Goal: Information Seeking & Learning: Stay updated

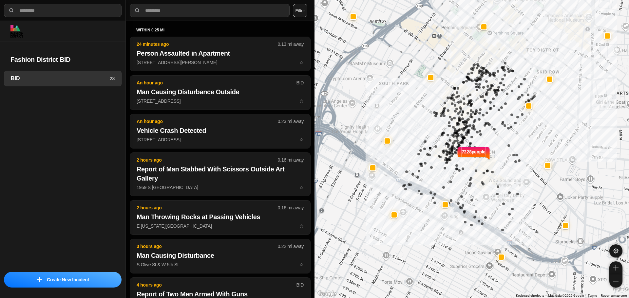
select select "*"
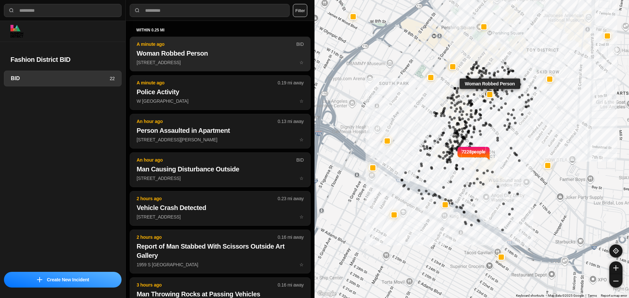
click at [244, 50] on h2 "Woman Robbed Person" at bounding box center [220, 53] width 167 height 9
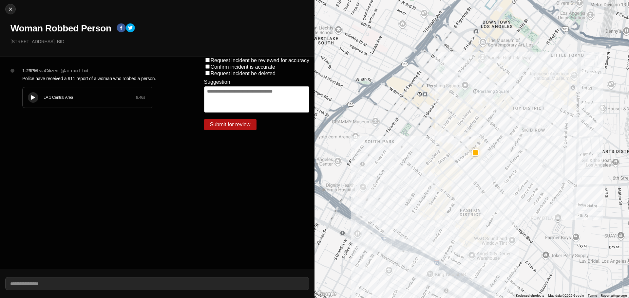
click at [34, 96] on icon at bounding box center [33, 98] width 4 height 4
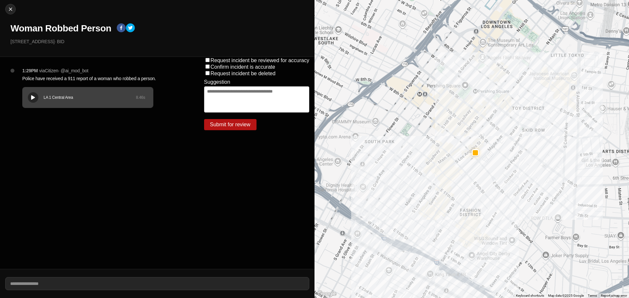
click at [36, 97] on button at bounding box center [33, 97] width 10 height 10
click at [31, 96] on icon at bounding box center [33, 98] width 4 height 4
click at [36, 96] on div at bounding box center [33, 97] width 7 height 5
click at [37, 96] on button at bounding box center [33, 97] width 10 height 10
click at [33, 98] on icon at bounding box center [33, 98] width 4 height 4
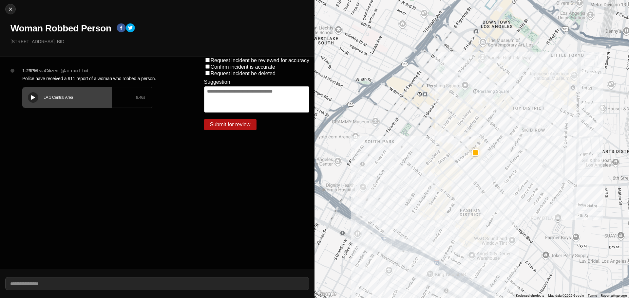
click at [33, 98] on icon at bounding box center [33, 98] width 4 height 4
click at [10, 12] on img at bounding box center [10, 9] width 7 height 7
select select "*"
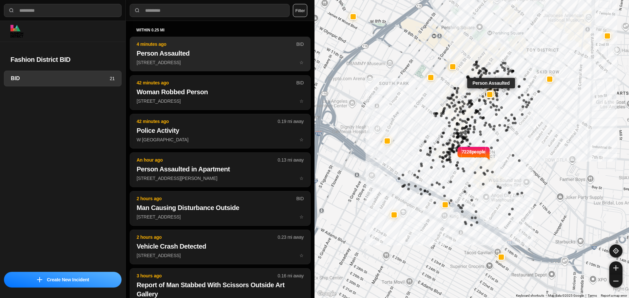
click at [185, 57] on h2 "Person Assaulted" at bounding box center [220, 53] width 167 height 9
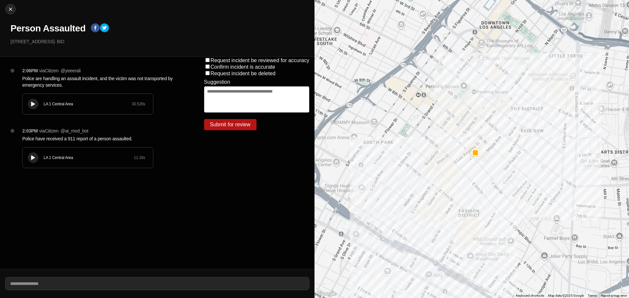
click at [32, 105] on icon at bounding box center [33, 104] width 4 height 4
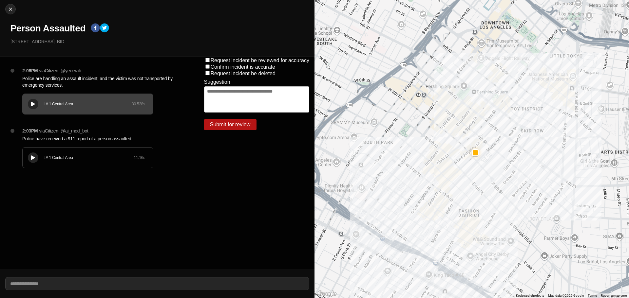
click at [32, 157] on icon at bounding box center [33, 158] width 4 height 4
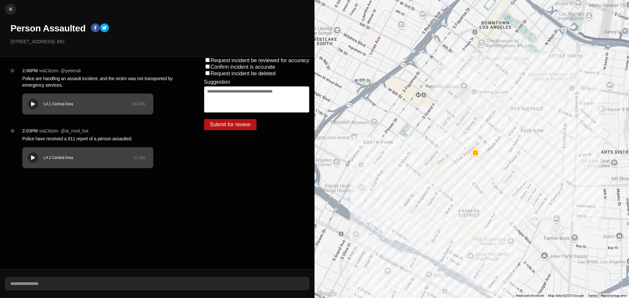
click at [32, 104] on icon at bounding box center [33, 104] width 4 height 4
click at [9, 13] on button "Close" at bounding box center [10, 9] width 10 height 10
select select "*"
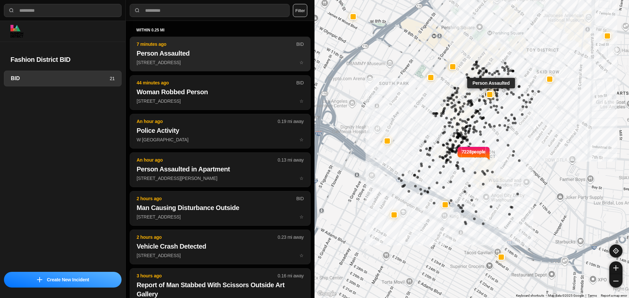
click at [184, 48] on button "7 minutes ago BID Person Assaulted 756 S Los Angeles St ☆" at bounding box center [220, 54] width 181 height 35
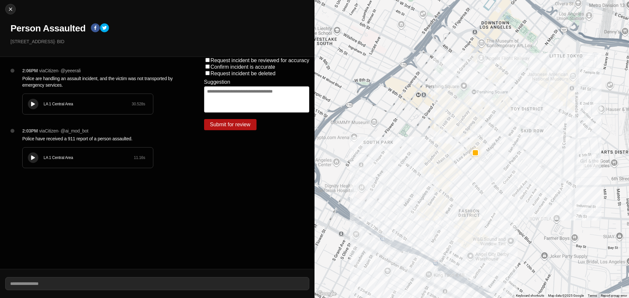
click at [35, 105] on icon at bounding box center [33, 104] width 4 height 4
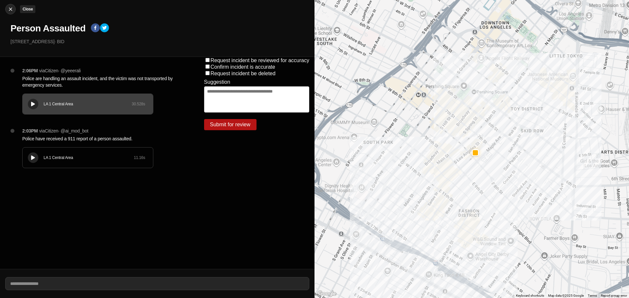
click at [10, 10] on img at bounding box center [10, 9] width 7 height 7
select select "*"
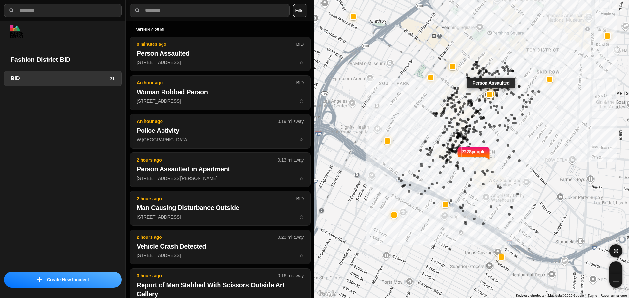
select select "*"
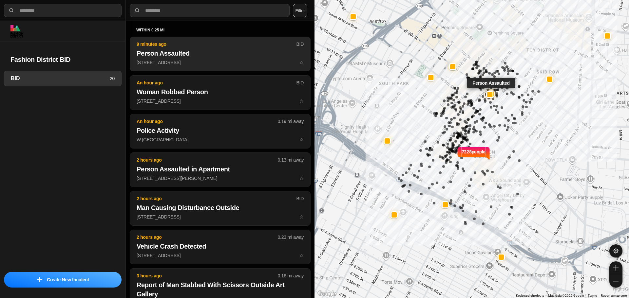
click at [210, 49] on h2 "Person Assaulted" at bounding box center [220, 53] width 167 height 9
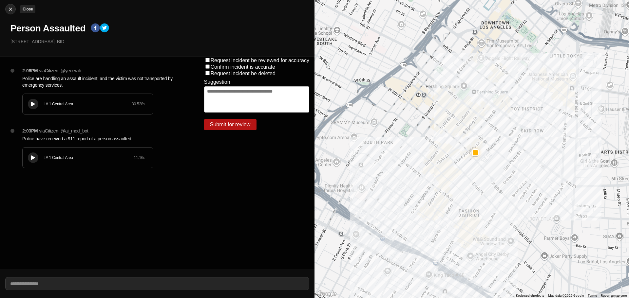
click at [11, 10] on img at bounding box center [10, 9] width 7 height 7
select select "*"
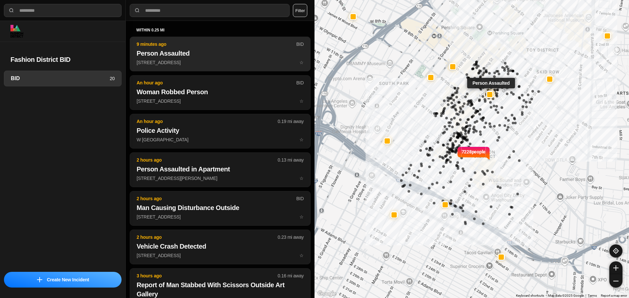
click at [183, 56] on h2 "Person Assaulted" at bounding box center [220, 53] width 167 height 9
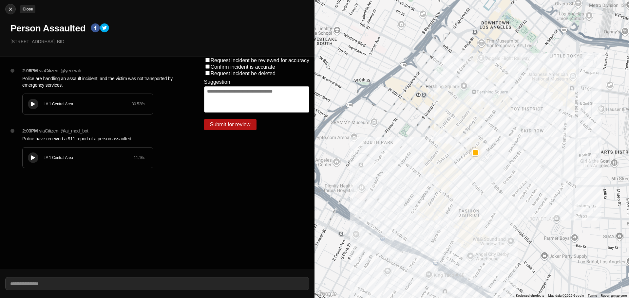
click at [11, 10] on img at bounding box center [10, 9] width 7 height 7
select select "*"
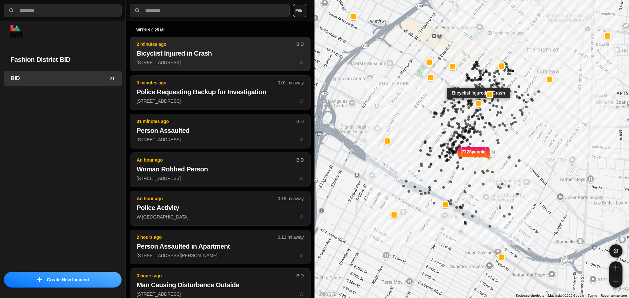
click at [163, 58] on button "2 minutes ago BID Bicyclist Injured in Crash 843 S Los Angeles St ☆" at bounding box center [220, 54] width 181 height 35
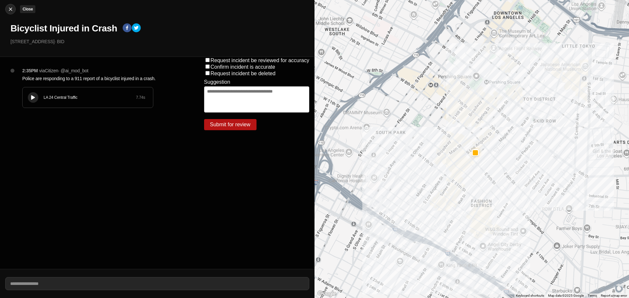
click at [9, 10] on img at bounding box center [10, 9] width 7 height 7
select select "*"
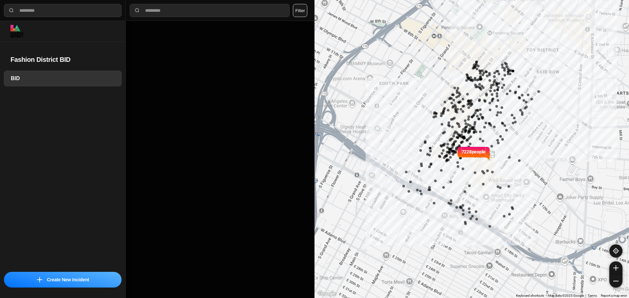
click at [242, 84] on div at bounding box center [220, 160] width 189 height 278
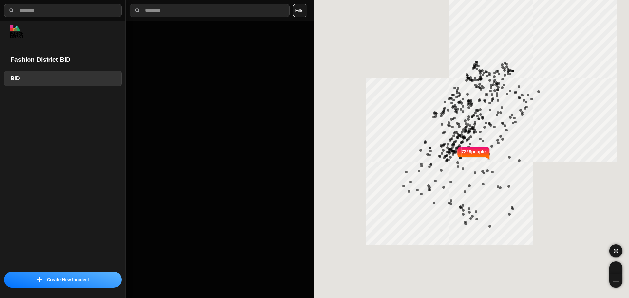
select select "*"
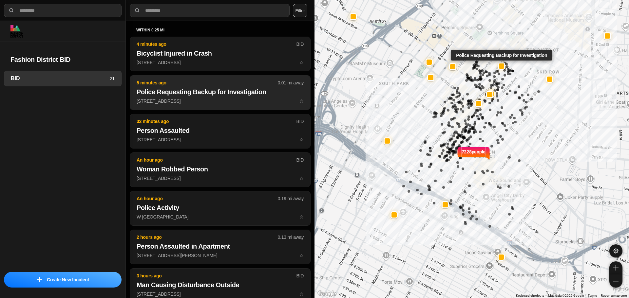
click at [231, 92] on h2 "Police Requesting Backup for Investigation" at bounding box center [220, 91] width 167 height 9
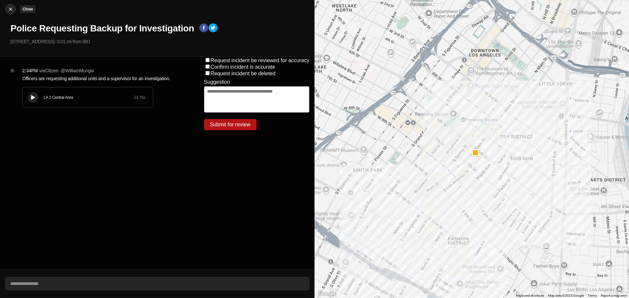
click at [10, 5] on button "Close" at bounding box center [10, 9] width 10 height 10
select select "*"
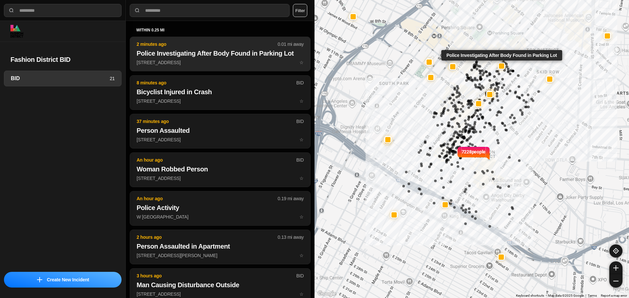
click at [162, 50] on h2 "Police Investigating After Body Found in Parking Lot" at bounding box center [220, 53] width 167 height 9
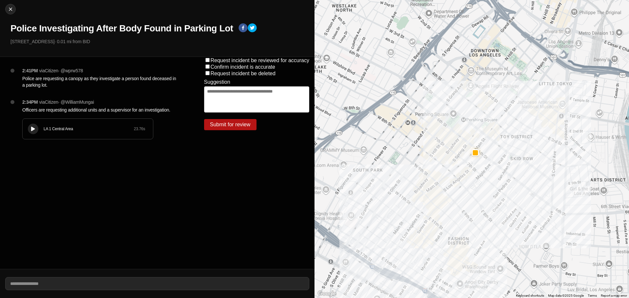
click at [29, 128] on button at bounding box center [33, 129] width 10 height 10
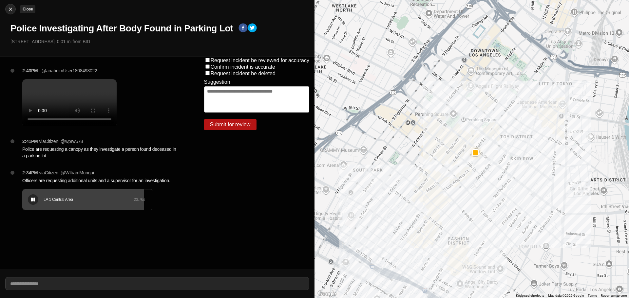
click at [12, 11] on img at bounding box center [10, 9] width 7 height 7
select select "*"
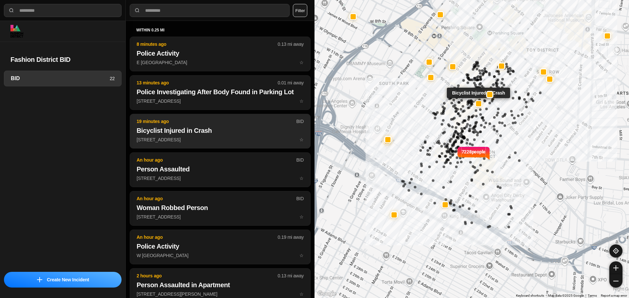
click at [245, 130] on h2 "Bicyclist Injured in Crash" at bounding box center [220, 130] width 167 height 9
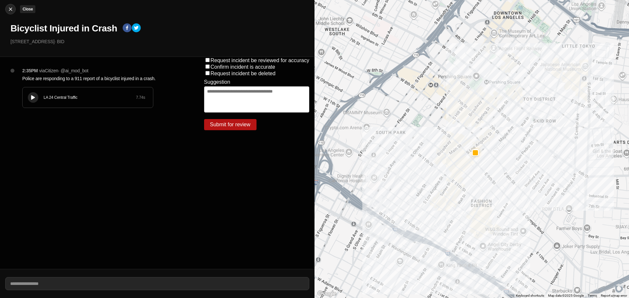
click at [14, 10] on div at bounding box center [11, 9] width 10 height 7
select select "*"
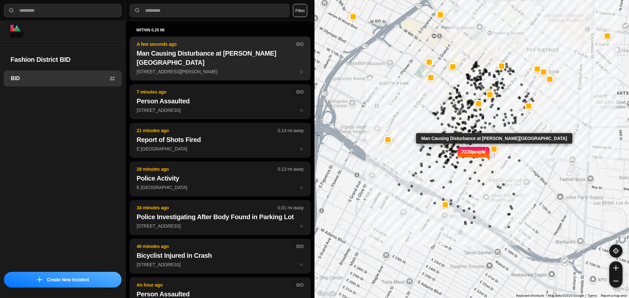
click at [242, 55] on h2 "Man Causing Disturbance at [PERSON_NAME][GEOGRAPHIC_DATA]" at bounding box center [220, 58] width 167 height 18
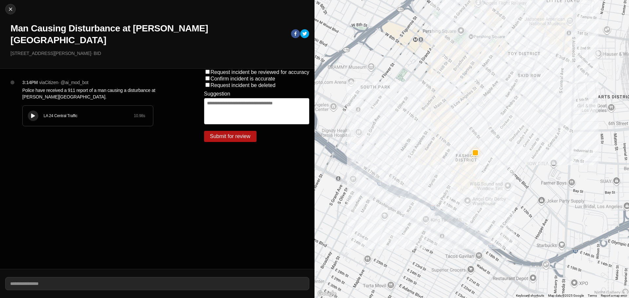
click at [35, 114] on icon at bounding box center [33, 116] width 4 height 4
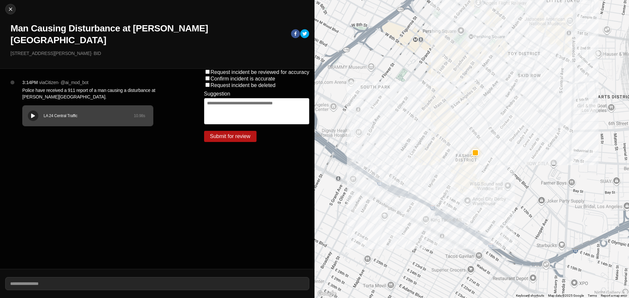
click at [36, 111] on button at bounding box center [33, 116] width 10 height 10
click at [93, 113] on div "LA 24 Central Traffic" at bounding box center [89, 115] width 90 height 5
click at [10, 10] on img at bounding box center [10, 9] width 7 height 7
select select "*"
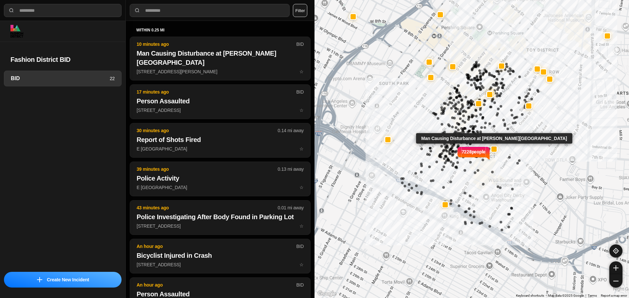
select select "*"
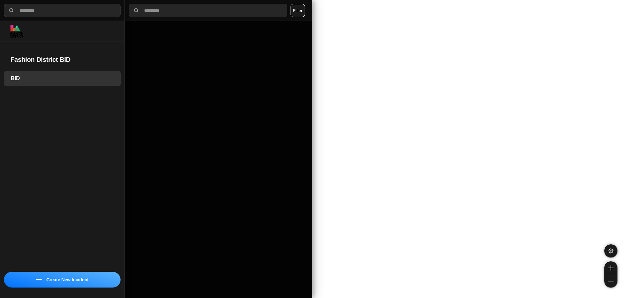
select select "*"
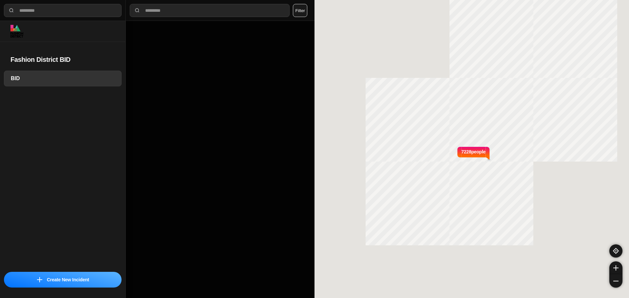
select select "*"
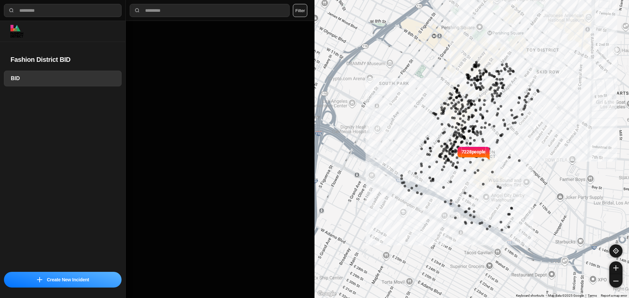
click at [179, 90] on div at bounding box center [220, 160] width 189 height 278
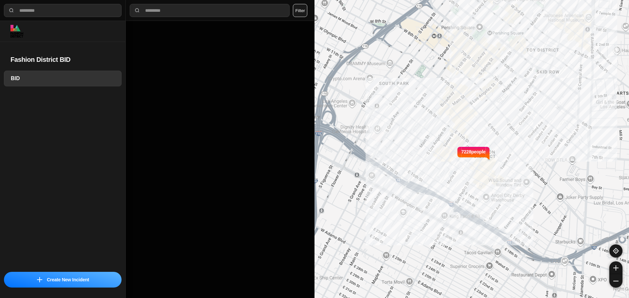
select select "*"
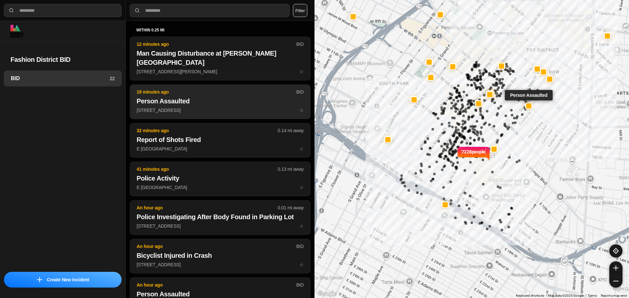
click at [172, 97] on h2 "Person Assaulted" at bounding box center [220, 101] width 167 height 9
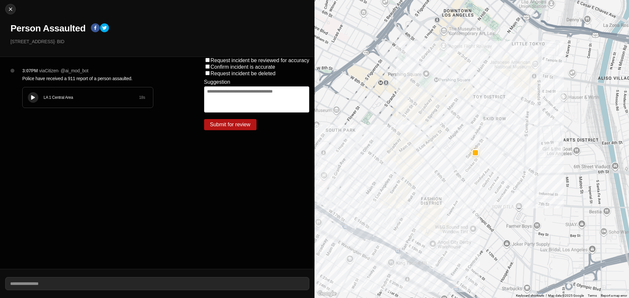
click at [35, 98] on div at bounding box center [33, 97] width 7 height 5
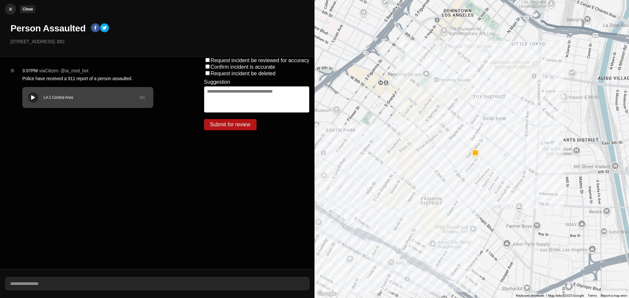
click at [8, 7] on img at bounding box center [10, 9] width 7 height 7
select select "*"
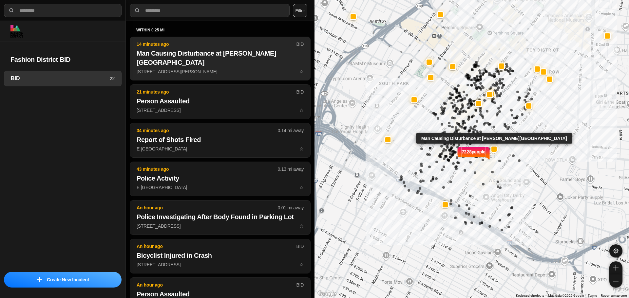
click at [177, 54] on h2 "Man Causing Disturbance at Luna's Market" at bounding box center [220, 58] width 167 height 18
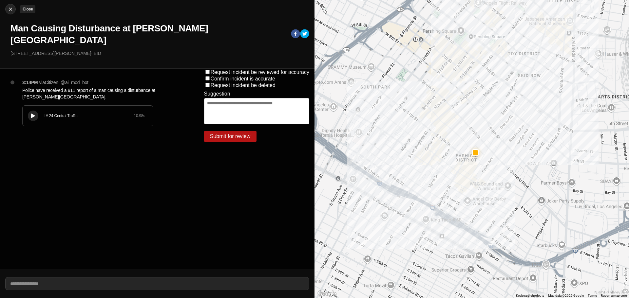
click at [12, 12] on img at bounding box center [10, 9] width 7 height 7
select select "*"
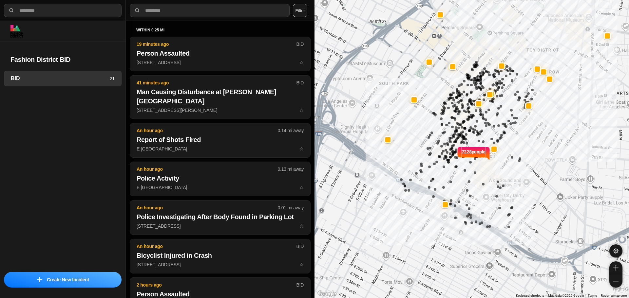
select select "*"
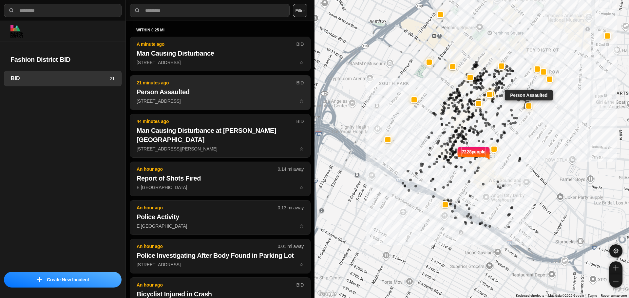
click at [204, 92] on h2 "Person Assaulted" at bounding box center [220, 91] width 167 height 9
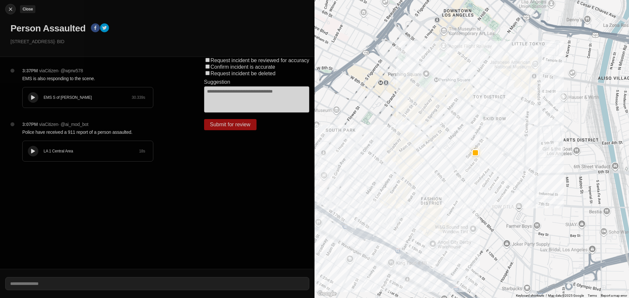
click at [13, 7] on img at bounding box center [10, 9] width 7 height 7
select select "*"
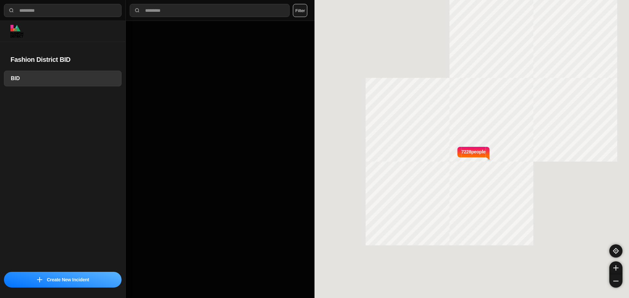
select select "*"
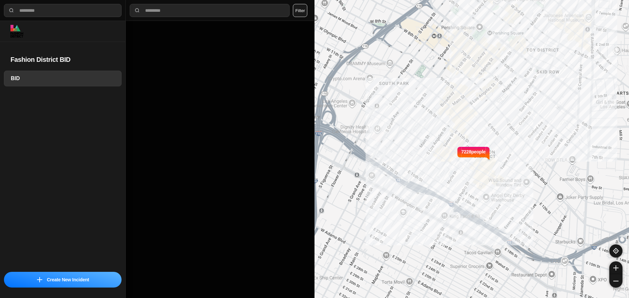
select select "*"
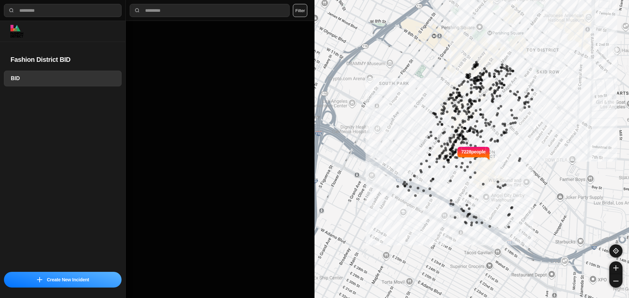
select select "*"
click at [199, 49] on div at bounding box center [220, 160] width 189 height 278
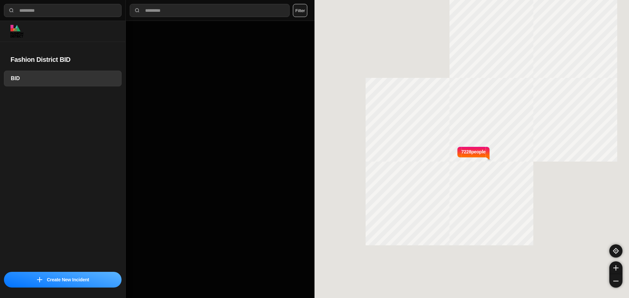
select select "*"
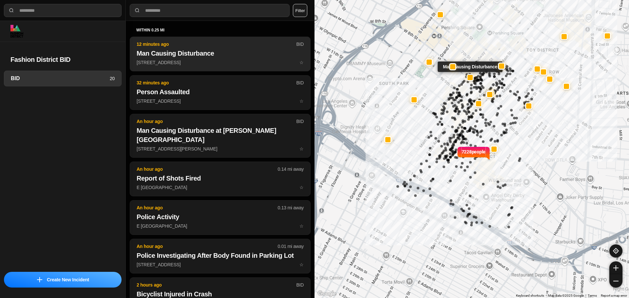
click at [201, 61] on p "777 S Broadway ☆" at bounding box center [220, 62] width 167 height 7
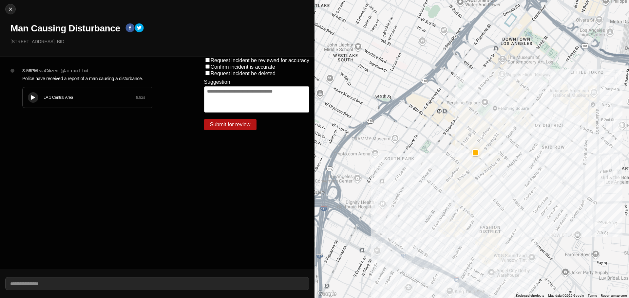
click at [35, 98] on div at bounding box center [33, 97] width 7 height 5
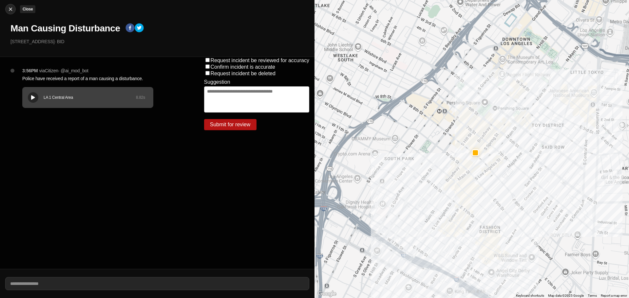
click at [10, 7] on img at bounding box center [10, 9] width 7 height 7
select select "*"
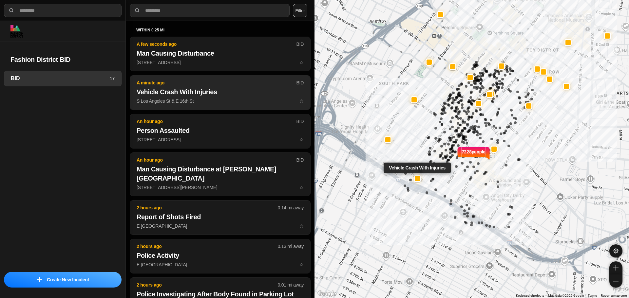
click at [196, 86] on p "A minute ago" at bounding box center [217, 83] width 160 height 7
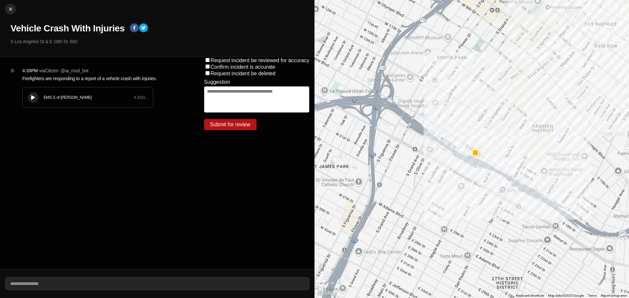
click at [34, 100] on icon at bounding box center [33, 98] width 4 height 4
